Goal: Task Accomplishment & Management: Use online tool/utility

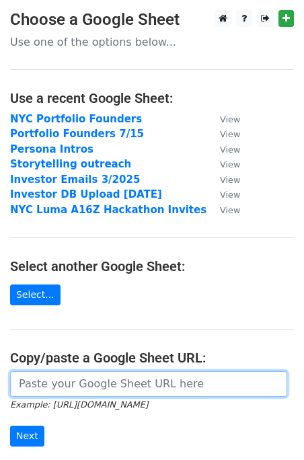
click at [106, 385] on input "url" at bounding box center [148, 384] width 277 height 26
paste input "https://docs.google.com/spreadsheets/d/10bB45aQ54rL85yOV7ZoxAPuxydKih1eRAq5pFs6…"
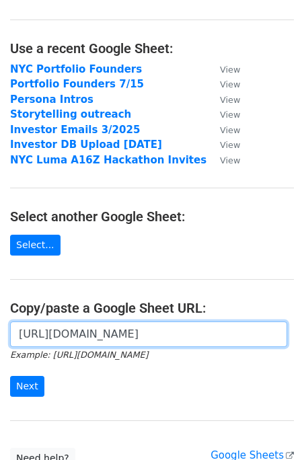
scroll to position [89, 0]
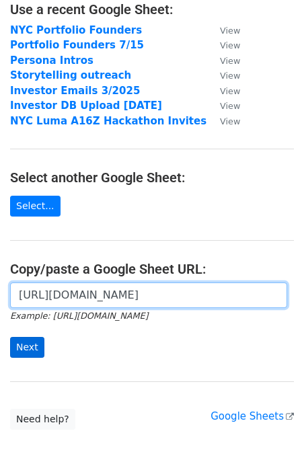
type input "https://docs.google.com/spreadsheets/d/10bB45aQ54rL85yOV7ZoxAPuxydKih1eRAq5pFs6…"
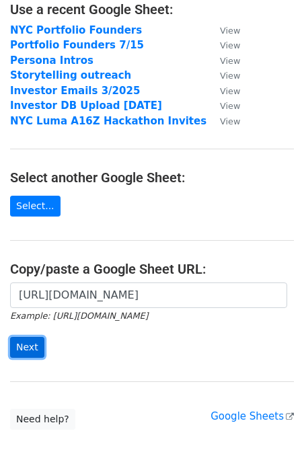
click at [21, 348] on input "Next" at bounding box center [27, 347] width 34 height 21
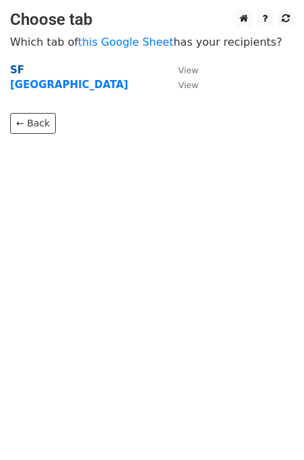
click at [13, 69] on strong "SF" at bounding box center [17, 70] width 14 height 12
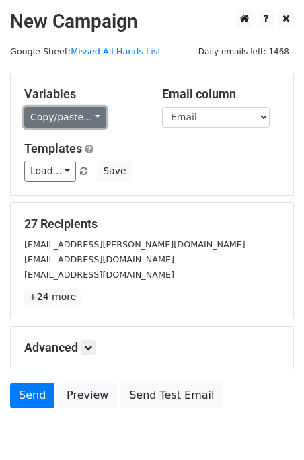
click at [54, 122] on link "Copy/paste..." at bounding box center [65, 117] width 82 height 21
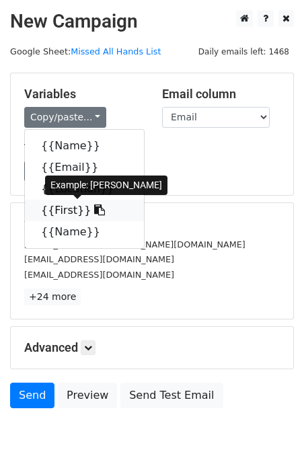
click at [64, 206] on link "{{First}}" at bounding box center [84, 211] width 119 height 22
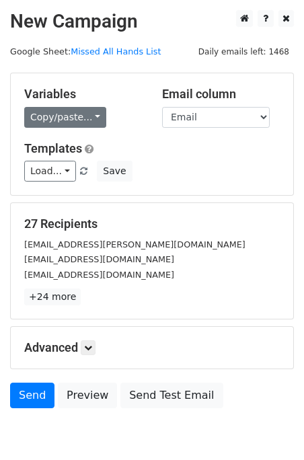
click at [49, 101] on h5 "Variables" at bounding box center [83, 94] width 118 height 15
click at [52, 116] on link "Copy/paste..." at bounding box center [65, 117] width 82 height 21
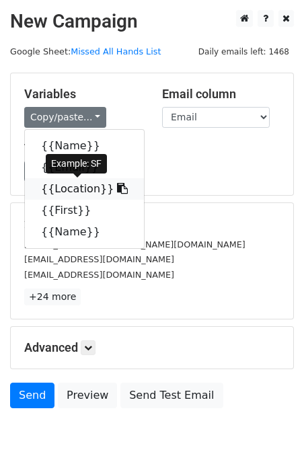
click at [56, 189] on link "{{Location}}" at bounding box center [84, 189] width 119 height 22
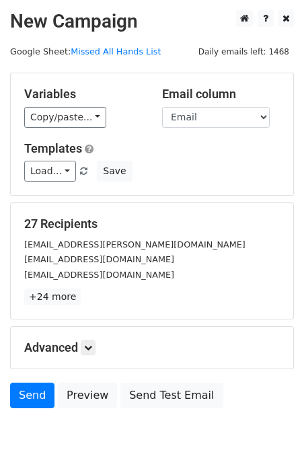
scroll to position [63, 0]
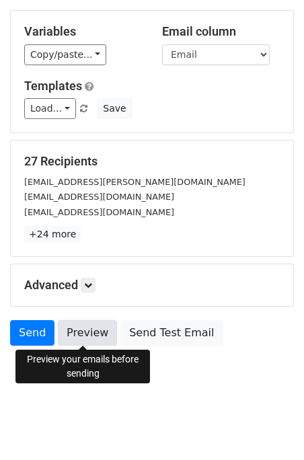
click at [71, 329] on link "Preview" at bounding box center [87, 333] width 59 height 26
click at [70, 325] on link "Preview" at bounding box center [87, 333] width 59 height 26
click at [91, 285] on icon at bounding box center [88, 285] width 8 height 8
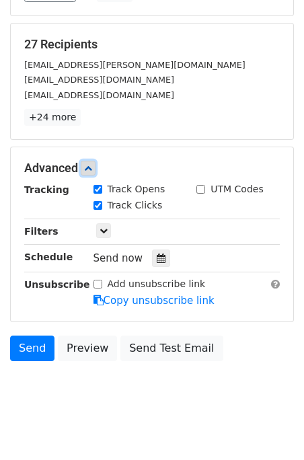
scroll to position [194, 0]
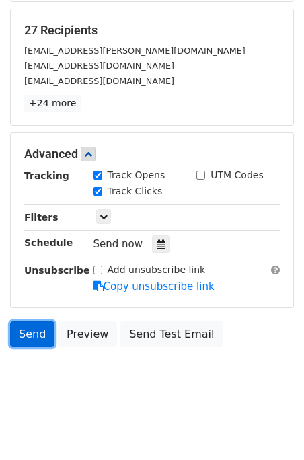
click at [33, 335] on link "Send" at bounding box center [32, 334] width 44 height 26
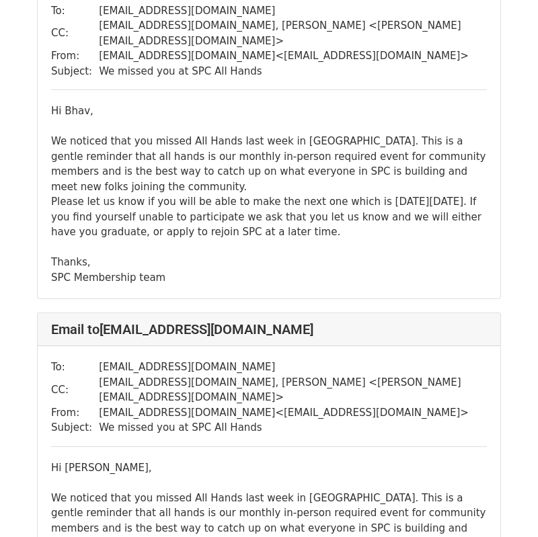
scroll to position [3117, 0]
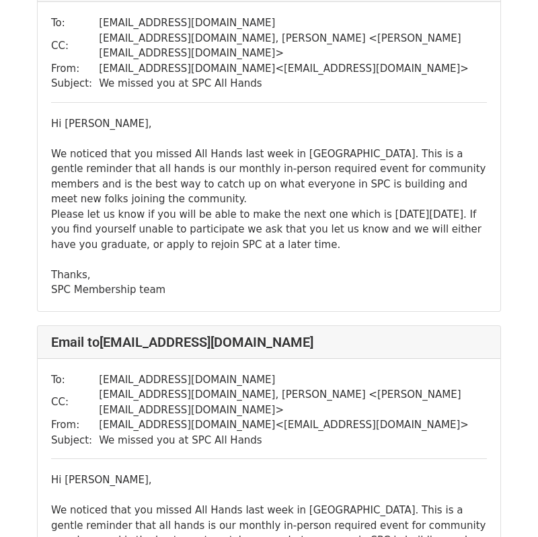
scroll to position [1596, 0]
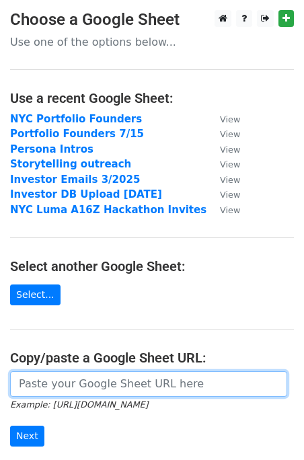
click at [124, 393] on input "url" at bounding box center [148, 384] width 277 height 26
paste input "https://docs.google.com/spreadsheets/d/10bB45aQ54rL85yOV7ZoxAPuxydKih1eRAq5pFs6…"
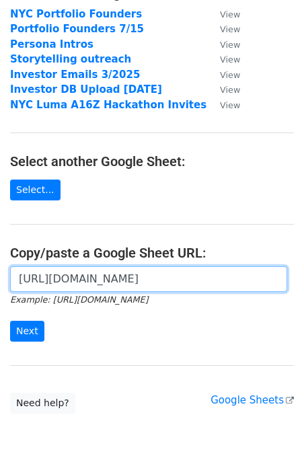
scroll to position [127, 0]
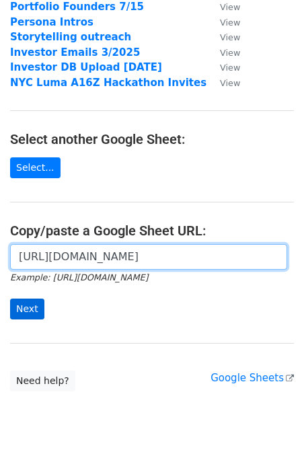
type input "https://docs.google.com/spreadsheets/d/10bB45aQ54rL85yOV7ZoxAPuxydKih1eRAq5pFs6…"
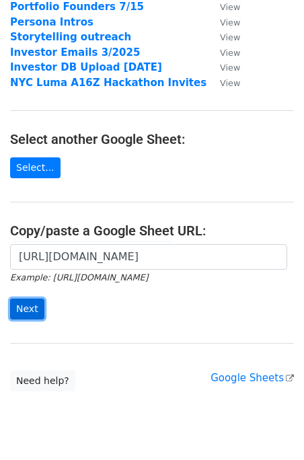
click at [28, 306] on input "Next" at bounding box center [27, 308] width 34 height 21
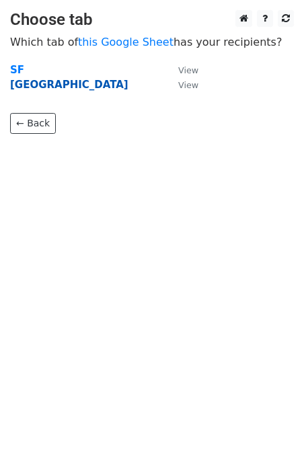
click at [23, 85] on strong "NYC" at bounding box center [69, 85] width 118 height 12
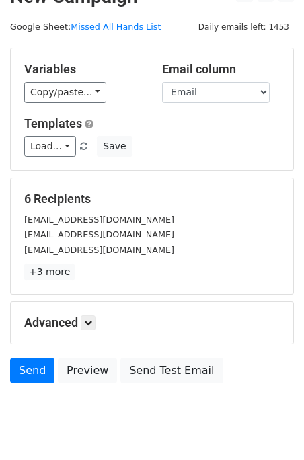
scroll to position [63, 0]
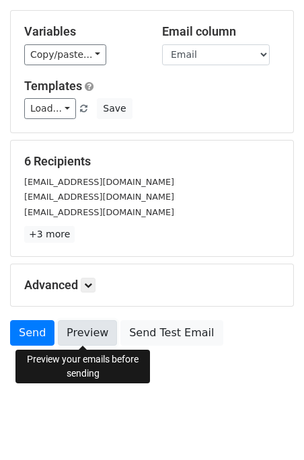
click at [83, 328] on link "Preview" at bounding box center [87, 333] width 59 height 26
click at [87, 331] on link "Preview" at bounding box center [87, 333] width 59 height 26
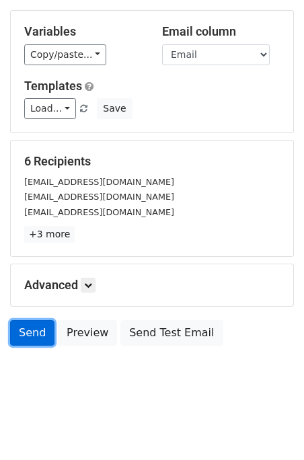
click at [30, 331] on link "Send" at bounding box center [32, 333] width 44 height 26
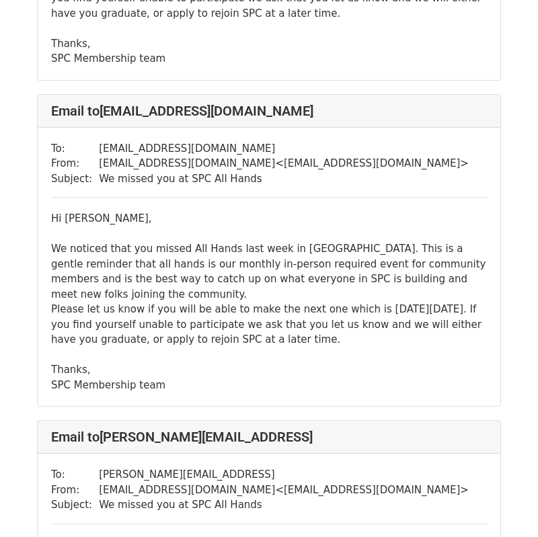
scroll to position [1533, 0]
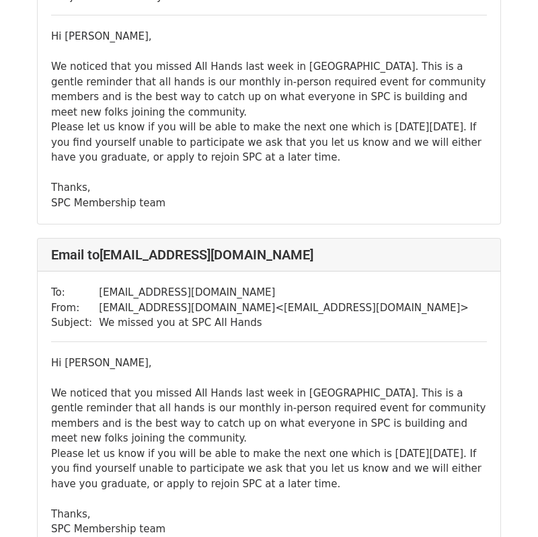
scroll to position [204, 0]
